Goal: Find specific page/section: Find specific page/section

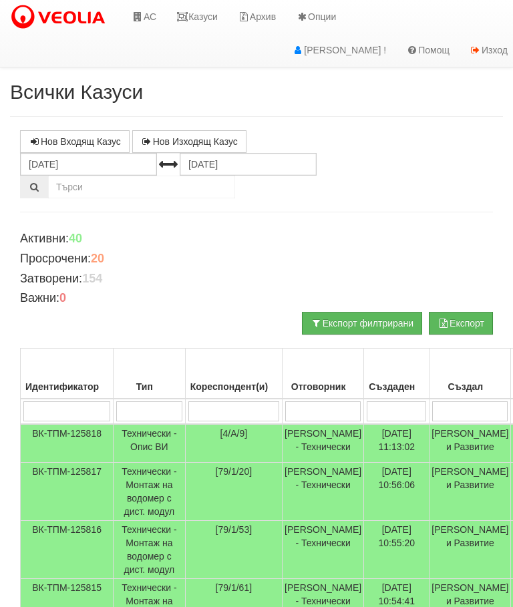
click at [196, 27] on link "Казуси" at bounding box center [196, 16] width 61 height 33
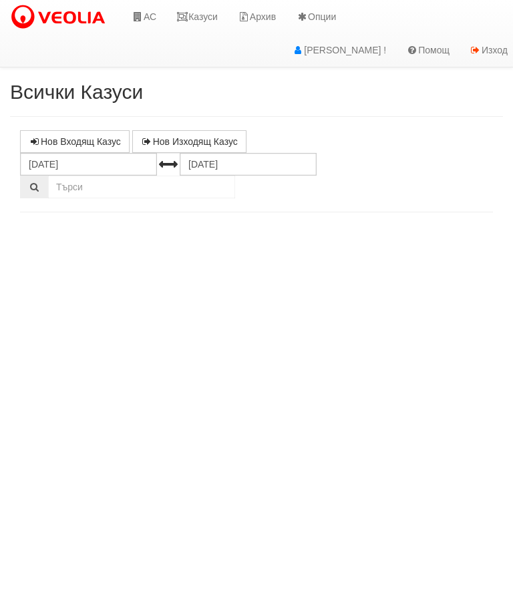
select select "10"
select select "1"
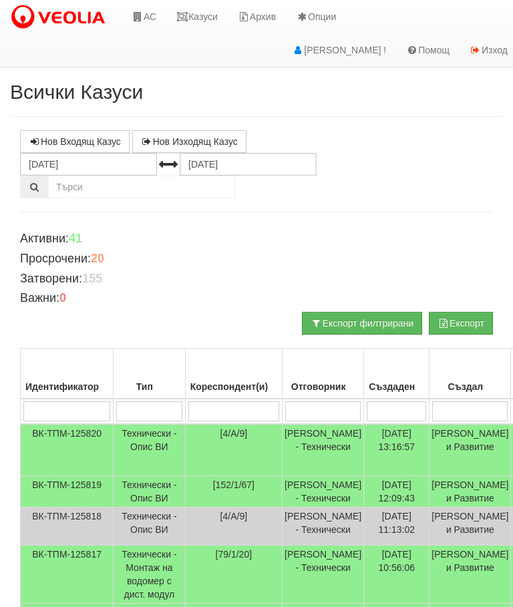
click at [210, 19] on link "Казуси" at bounding box center [196, 16] width 61 height 33
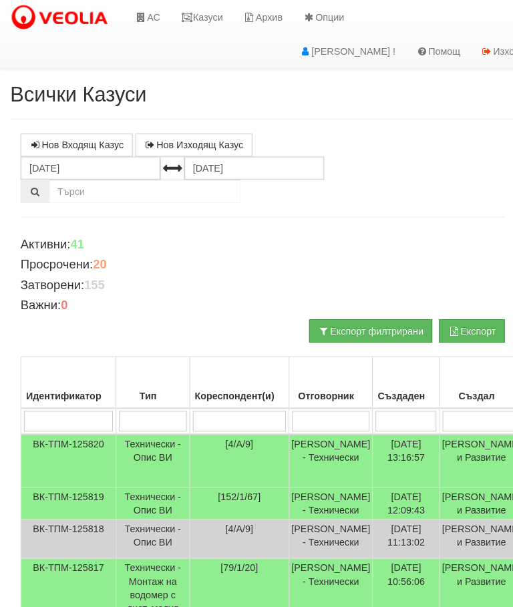
click at [205, 17] on link "Казуси" at bounding box center [196, 16] width 61 height 33
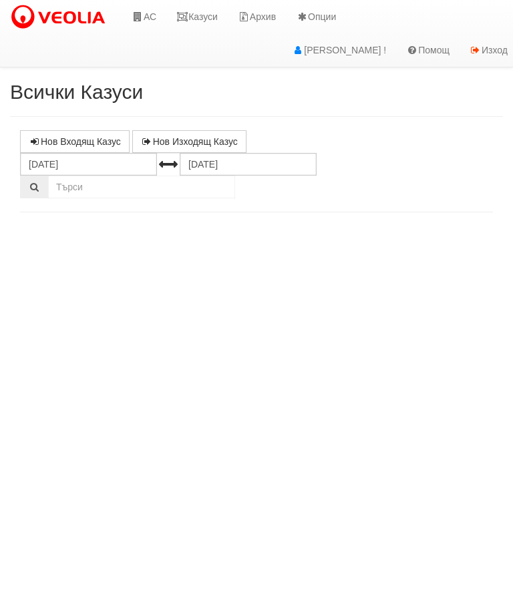
select select "10"
select select "1"
